Goal: Transaction & Acquisition: Subscribe to service/newsletter

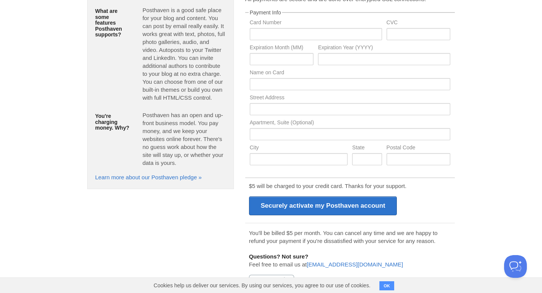
scroll to position [98, 0]
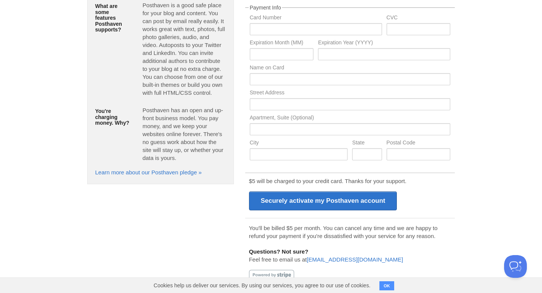
click at [389, 289] on button "OK" at bounding box center [387, 285] width 15 height 9
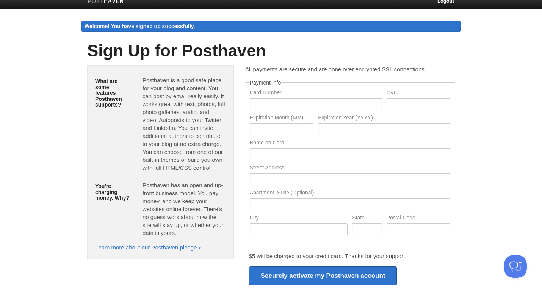
scroll to position [0, 0]
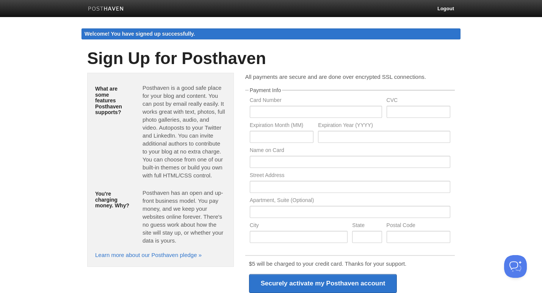
click at [102, 94] on h5 "What are some features Posthaven supports?" at bounding box center [113, 100] width 36 height 29
click at [123, 109] on h5 "What are some features Posthaven supports?" at bounding box center [113, 100] width 36 height 29
click at [246, 93] on fieldset "Payment Info Card Number CVC Expiration Month (MM) Expiration Year (YYYY) Name …" at bounding box center [350, 168] width 210 height 160
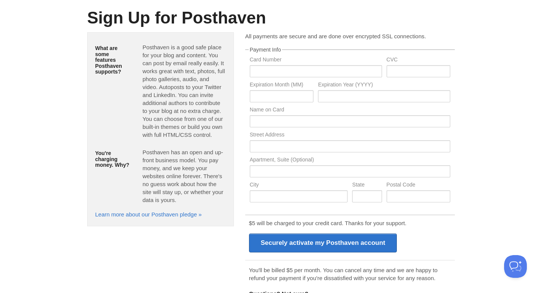
scroll to position [83, 0]
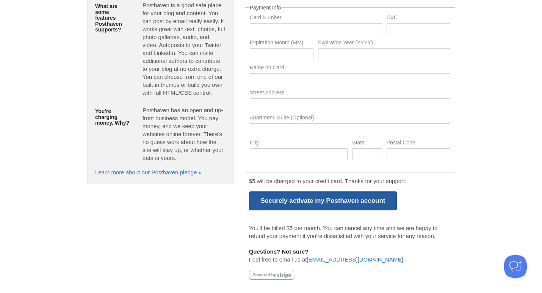
click at [331, 203] on input "Securely activate my Posthaven account" at bounding box center [323, 200] width 148 height 19
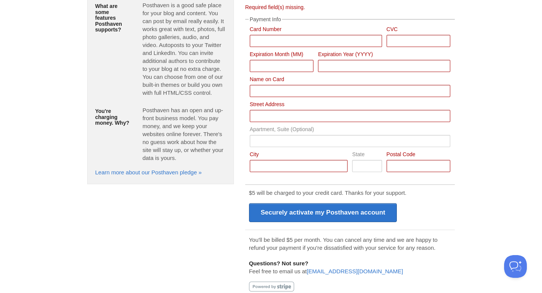
scroll to position [94, 0]
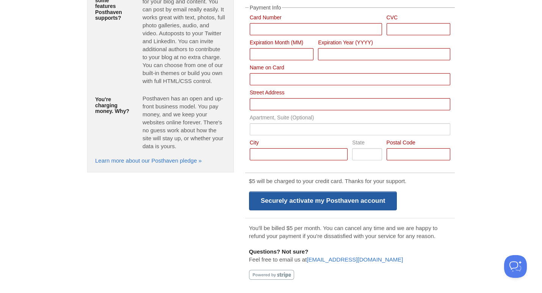
click at [306, 197] on input "Securely activate my Posthaven account" at bounding box center [323, 200] width 148 height 19
click at [301, 201] on input "Securely activate my Posthaven account" at bounding box center [323, 200] width 148 height 19
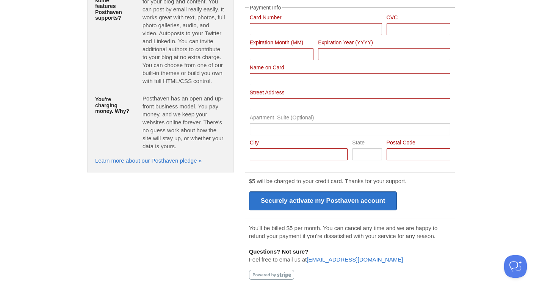
click at [282, 239] on p "You'll be billed $5 per month. You can cancel any time and we are happy to refu…" at bounding box center [350, 232] width 202 height 16
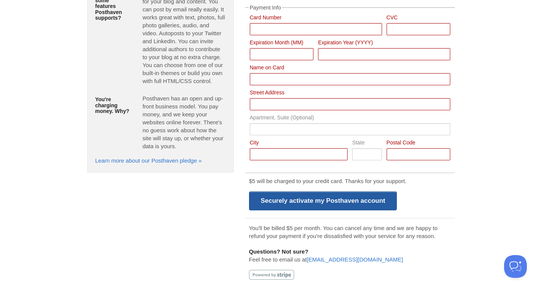
click at [289, 193] on input "Securely activate my Posthaven account" at bounding box center [323, 200] width 148 height 19
click at [289, 197] on input "Securely activate my Posthaven account" at bounding box center [323, 200] width 148 height 19
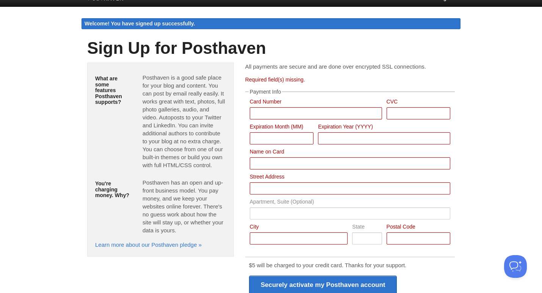
scroll to position [0, 0]
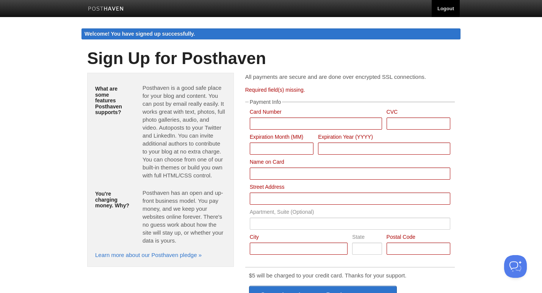
click at [442, 6] on link "Logout" at bounding box center [446, 8] width 28 height 17
